Goal: Task Accomplishment & Management: Manage account settings

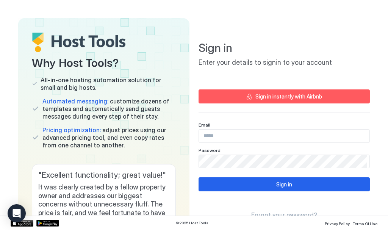
drag, startPoint x: 210, startPoint y: 137, endPoint x: 198, endPoint y: 97, distance: 40.8
click at [210, 135] on input "Input Field" at bounding box center [284, 136] width 171 height 13
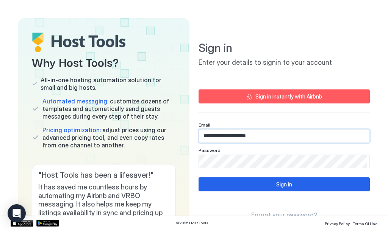
type input "**********"
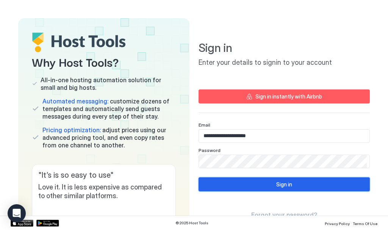
click at [277, 184] on div "Sign in" at bounding box center [285, 185] width 16 height 8
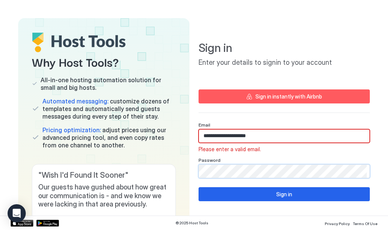
click at [79, 175] on div "Why Host Tools? All-in-one hosting automation solution for small and big hosts.…" at bounding box center [194, 146] width 352 height 256
click at [154, 175] on div "Why Host Tools? All-in-one hosting automation solution for small and big hosts.…" at bounding box center [194, 146] width 352 height 256
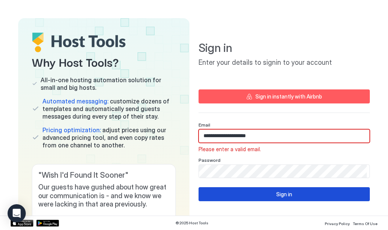
click at [282, 192] on div "Sign in" at bounding box center [285, 194] width 16 height 8
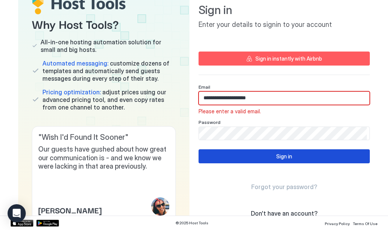
click at [279, 155] on div "Sign in" at bounding box center [285, 157] width 16 height 8
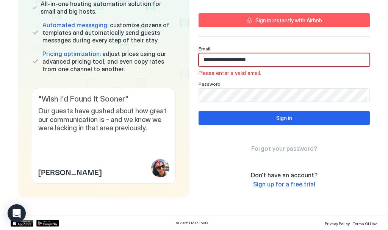
scroll to position [0, 0]
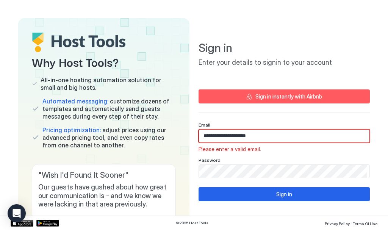
click at [273, 96] on div "Sign in instantly with Airbnb" at bounding box center [289, 97] width 67 height 8
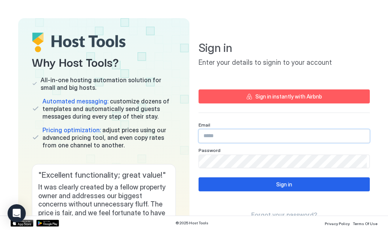
click at [218, 138] on input "Input Field" at bounding box center [284, 136] width 171 height 13
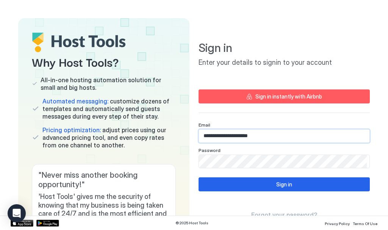
drag, startPoint x: 250, startPoint y: 133, endPoint x: 245, endPoint y: 129, distance: 6.5
click at [250, 133] on input "**********" at bounding box center [284, 136] width 171 height 13
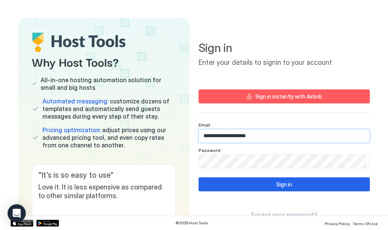
type input "**********"
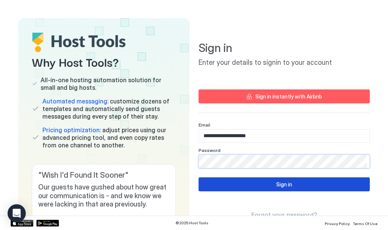
click at [284, 181] on div "Sign in" at bounding box center [285, 185] width 16 height 8
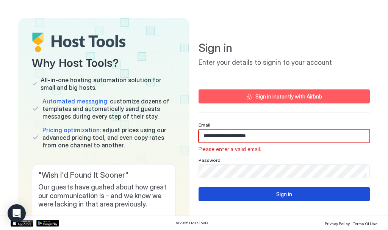
click at [277, 191] on div "Sign in" at bounding box center [285, 194] width 16 height 8
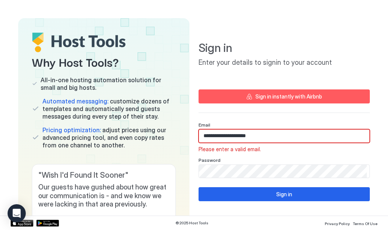
drag, startPoint x: 25, startPoint y: 0, endPoint x: 102, endPoint y: 8, distance: 78.2
click at [106, 8] on div "Why Host Tools? All-in-one hosting automation solution for small and big hosts.…" at bounding box center [194, 108] width 388 height 216
